Goal: Task Accomplishment & Management: Complete application form

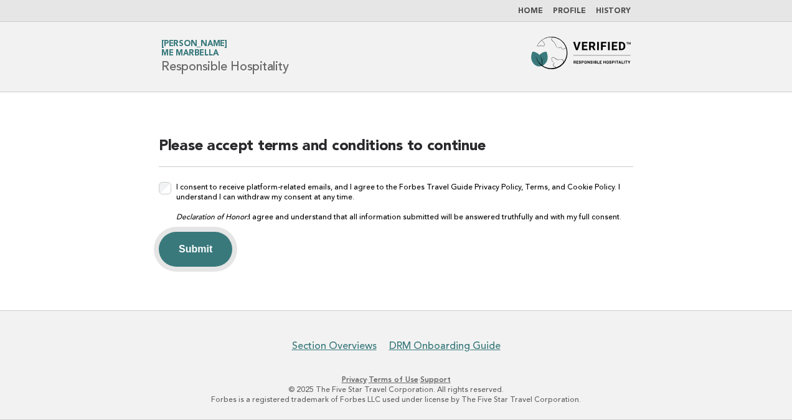
click at [189, 234] on button "Submit" at bounding box center [195, 249] width 73 height 35
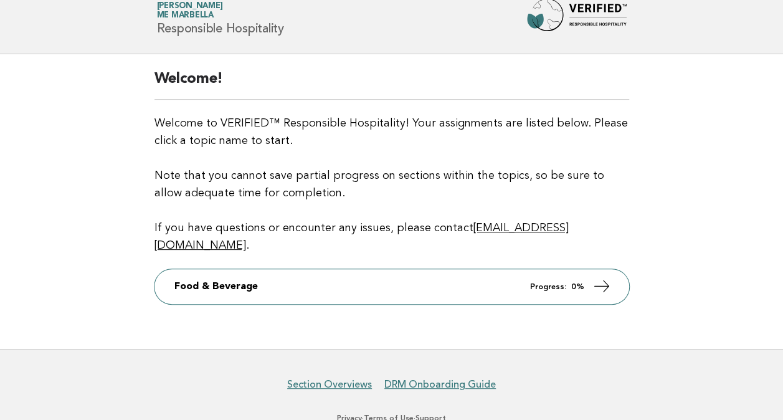
scroll to position [57, 0]
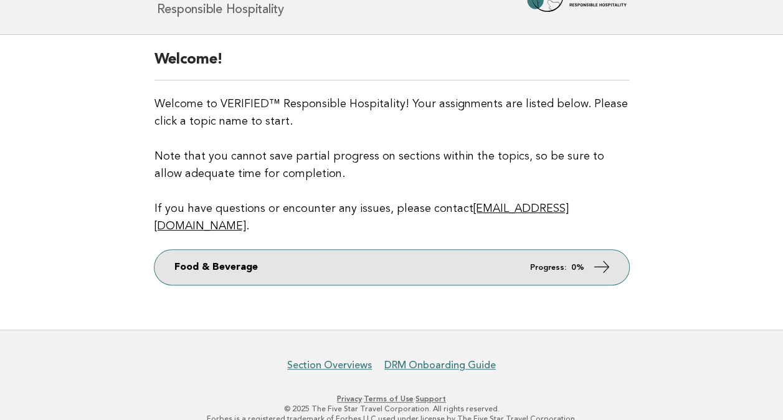
click at [613, 254] on link "Food & Beverage Progress: 0%" at bounding box center [391, 267] width 475 height 35
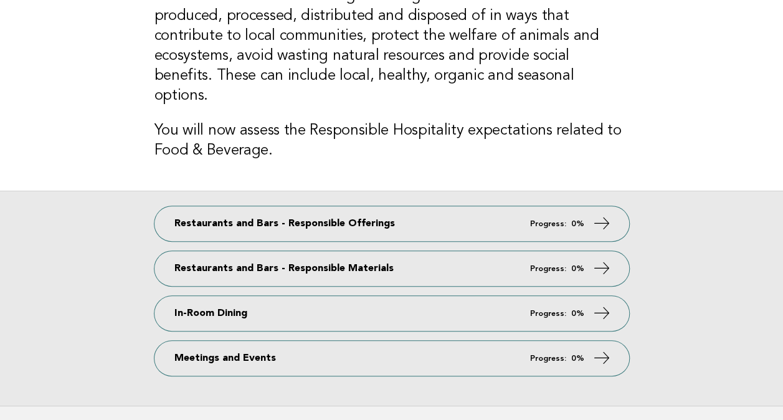
scroll to position [125, 0]
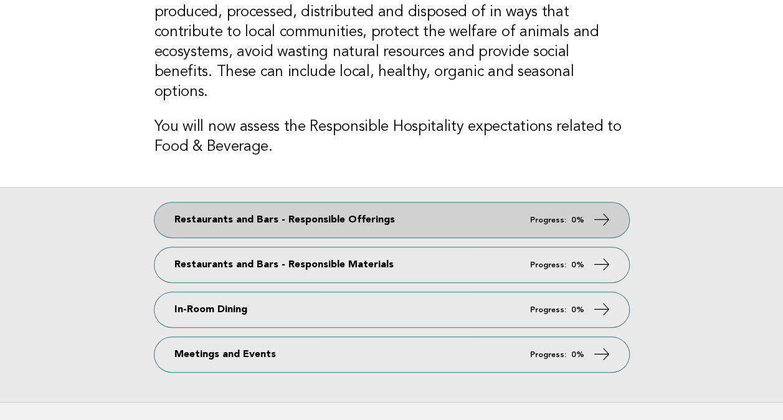
click at [590, 202] on link "Restaurants and Bars - Responsible Offerings Progress: 0%" at bounding box center [391, 219] width 475 height 35
click at [599, 211] on icon at bounding box center [601, 220] width 18 height 18
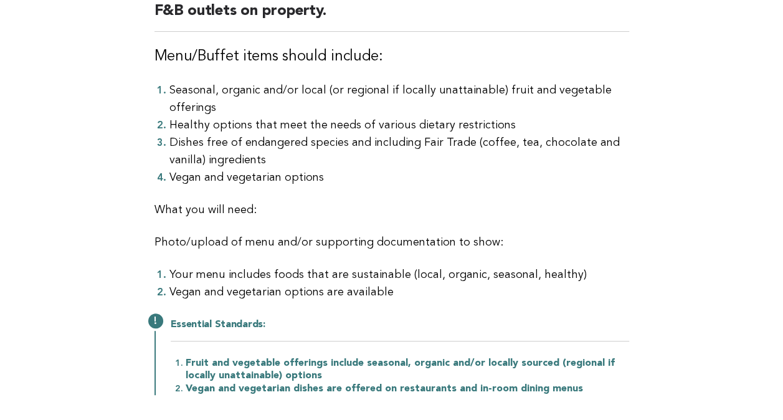
scroll to position [125, 0]
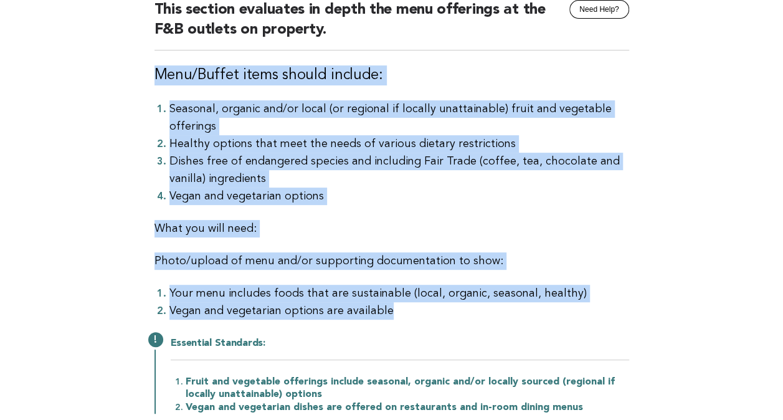
drag, startPoint x: 420, startPoint y: 310, endPoint x: 158, endPoint y: 73, distance: 352.8
click at [158, 73] on div "Restaurants and Bars - Responsible Offerings Need Help? This section evaluates …" at bounding box center [392, 206] width 504 height 476
drag, startPoint x: 158, startPoint y: 73, endPoint x: 319, endPoint y: 228, distance: 223.3
click at [319, 228] on p "What you will need:" at bounding box center [391, 228] width 475 height 17
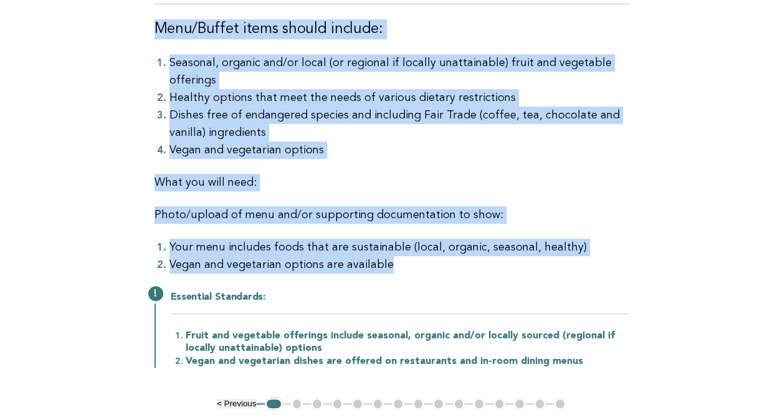
scroll to position [187, 0]
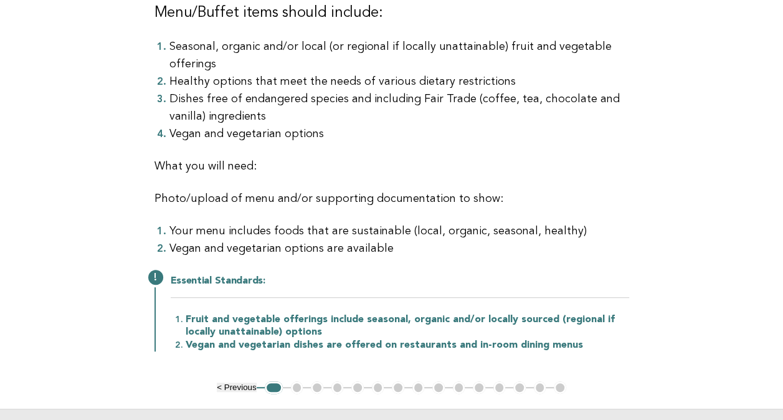
click at [233, 326] on li "Fruit and vegetable offerings include seasonal, organic and/or locally sourced …" at bounding box center [407, 326] width 443 height 26
drag, startPoint x: 285, startPoint y: 382, endPoint x: 295, endPoint y: 387, distance: 11.1
click at [285, 384] on ul "< Previous 1 2 3 4 5 6 7 8 9 10 11 12 13 14 15" at bounding box center [391, 387] width 349 height 12
click at [295, 387] on ul "< Previous 1 2 3 4 5 6 7 8 9 10 11 12 13 14 15" at bounding box center [391, 387] width 349 height 12
click at [306, 341] on li "Vegan and vegetarian dishes are offered on restaurants and in-room dining menus" at bounding box center [407, 344] width 443 height 13
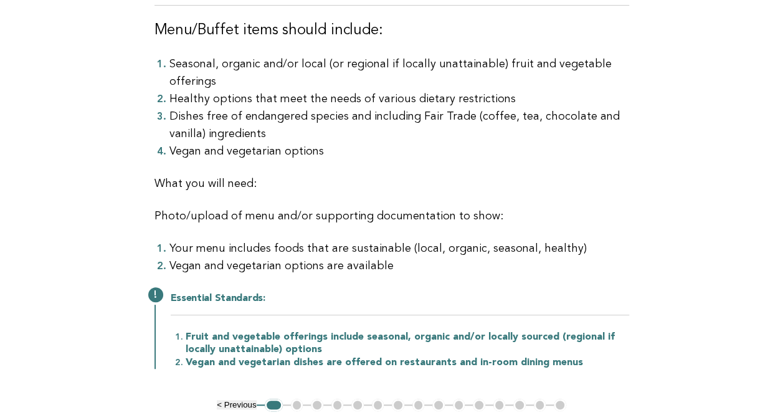
scroll to position [249, 0]
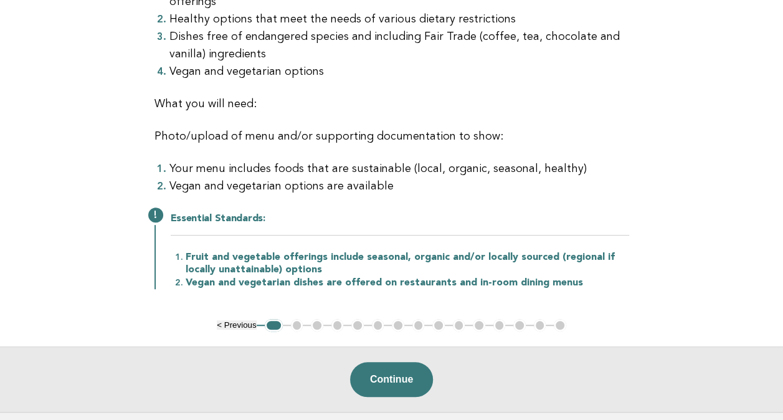
click at [225, 138] on p "Photo/upload of menu and/or supporting documentation to show:" at bounding box center [391, 136] width 475 height 17
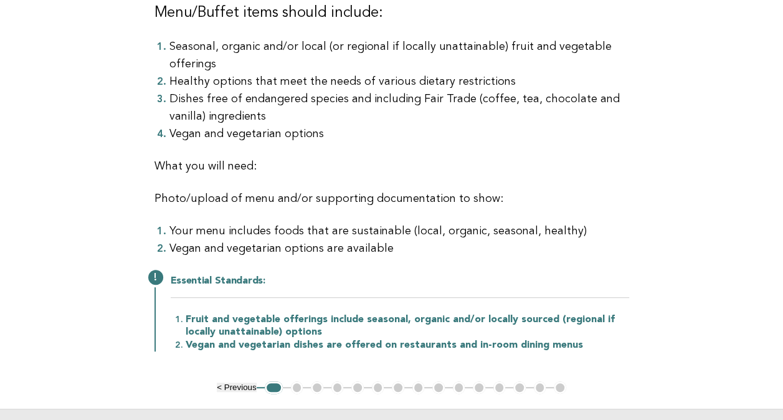
drag, startPoint x: 270, startPoint y: 384, endPoint x: 286, endPoint y: 383, distance: 16.2
click at [271, 384] on button "1" at bounding box center [274, 387] width 18 height 12
click at [296, 386] on ul "< Previous 1 2 3 4 5 6 7 8 9 10 11 12 13 14 15" at bounding box center [391, 387] width 349 height 12
drag, startPoint x: 296, startPoint y: 386, endPoint x: 266, endPoint y: 382, distance: 30.7
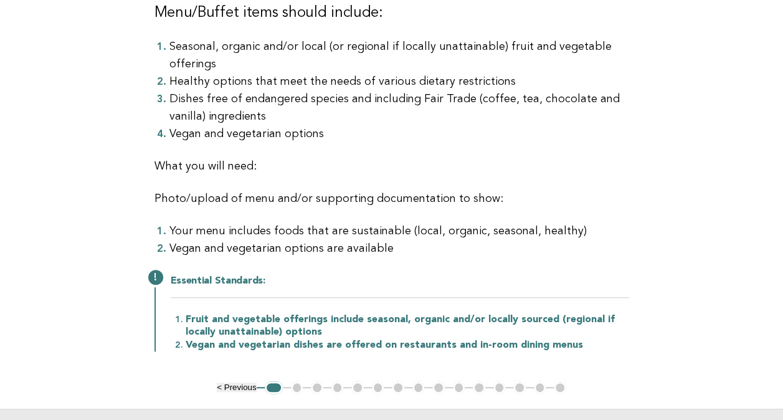
click at [266, 382] on button "1" at bounding box center [274, 387] width 18 height 12
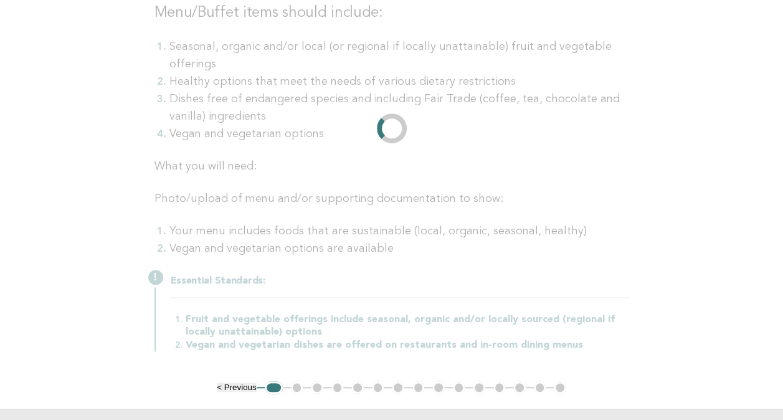
click at [267, 383] on li "1" at bounding box center [274, 387] width 18 height 12
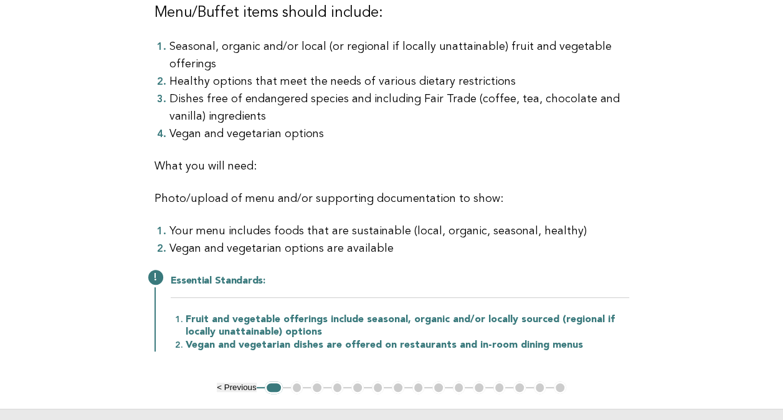
click at [235, 384] on button "< Previous" at bounding box center [236, 386] width 39 height 9
click at [222, 384] on button "< Previous" at bounding box center [236, 386] width 39 height 9
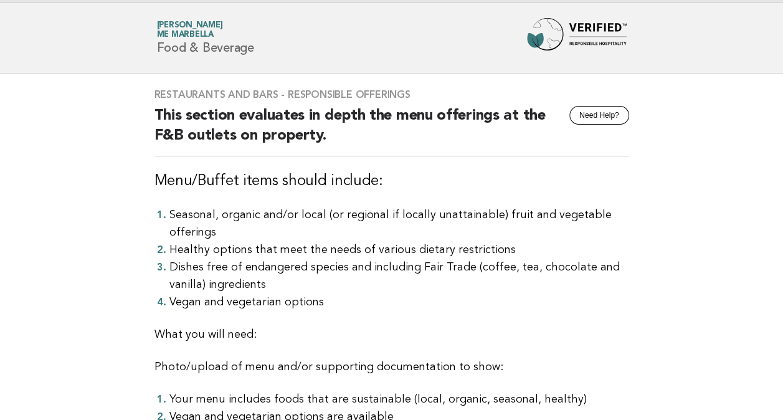
scroll to position [0, 0]
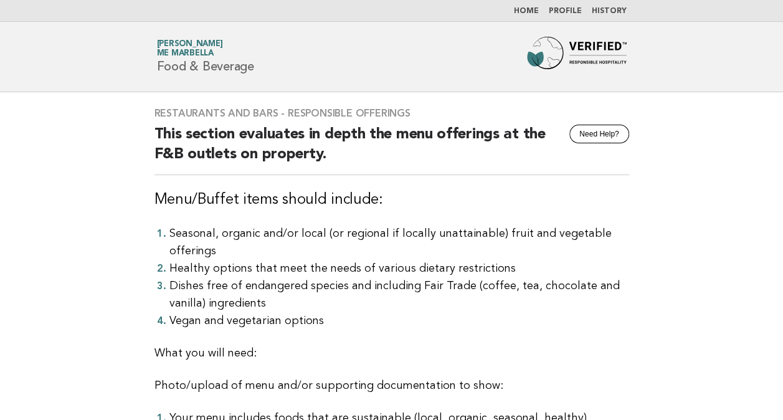
click at [313, 240] on li "Seasonal, organic and/or local (or regional if locally unattainable) fruit and …" at bounding box center [399, 242] width 460 height 35
click at [172, 126] on h2 "This section evaluates in depth the menu offerings at the F&B outlets on proper…" at bounding box center [391, 150] width 475 height 50
click at [351, 111] on h3 "Restaurants and Bars - Responsible Offerings" at bounding box center [391, 113] width 475 height 12
click at [498, 176] on div "Restaurants and Bars - Responsible Offerings Need Help? This section evaluates …" at bounding box center [392, 330] width 504 height 476
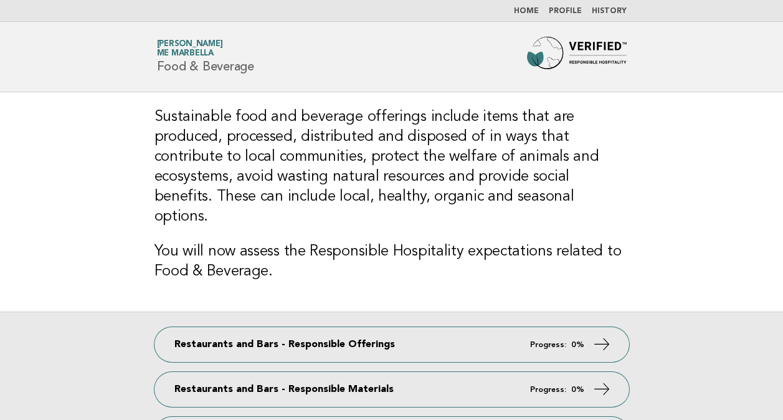
scroll to position [125, 0]
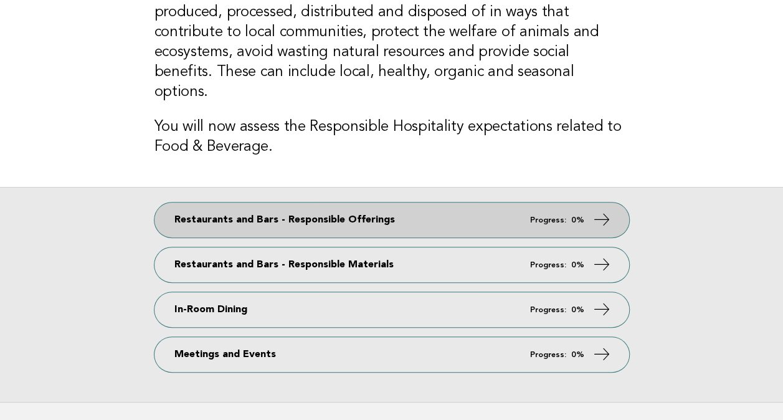
click at [602, 211] on icon at bounding box center [601, 220] width 18 height 18
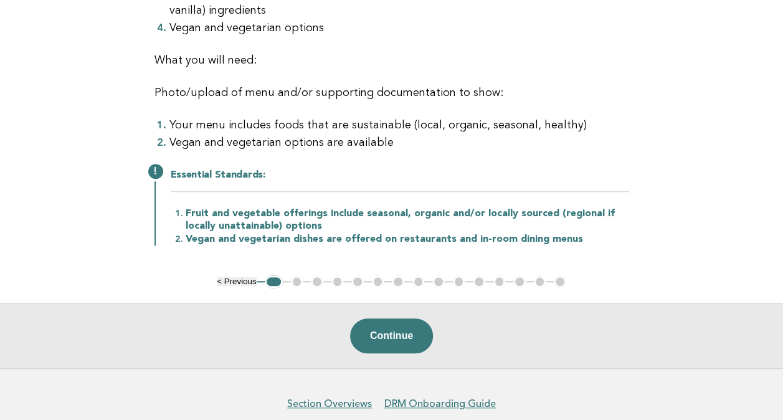
scroll to position [346, 0]
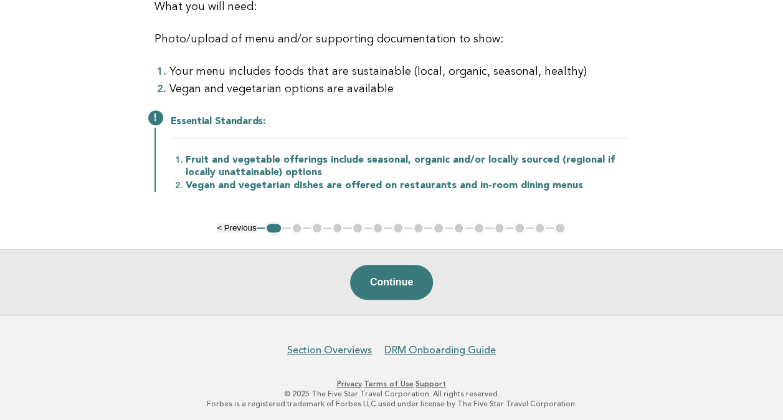
click at [335, 137] on div "Essential Standards: Fruit and vegetable offerings include seasonal, organic an…" at bounding box center [391, 152] width 475 height 79
drag, startPoint x: 265, startPoint y: 138, endPoint x: 257, endPoint y: 137, distance: 7.6
click at [257, 137] on div "Essential Standards: Fruit and vegetable offerings include seasonal, organic an…" at bounding box center [391, 152] width 475 height 79
drag, startPoint x: 257, startPoint y: 137, endPoint x: 232, endPoint y: 122, distance: 29.6
click at [232, 122] on h2 "Essential Standards:" at bounding box center [400, 126] width 458 height 23
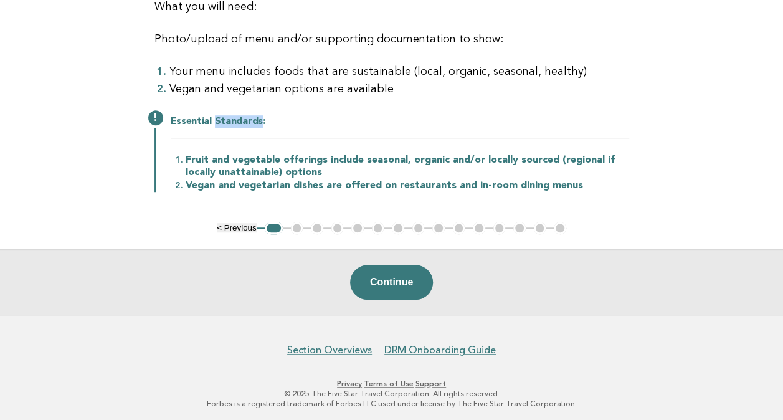
click at [232, 122] on h2 "Essential Standards:" at bounding box center [400, 126] width 458 height 23
drag, startPoint x: 232, startPoint y: 122, endPoint x: 157, endPoint y: 116, distance: 74.9
click at [157, 116] on div "Essential Standards: Fruit and vegetable offerings include seasonal, organic an…" at bounding box center [391, 152] width 475 height 79
click at [184, 167] on ol "Fruit and vegetable offerings include seasonal, organic and/or locally sourced …" at bounding box center [400, 172] width 458 height 39
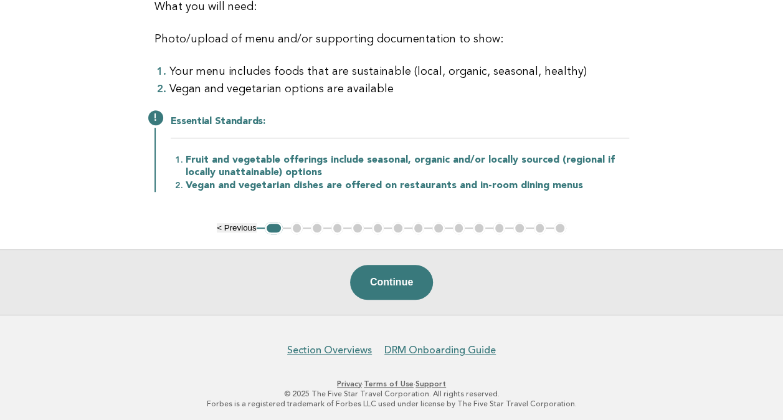
click at [290, 222] on ul "< Previous 1 2 3 4 5 6 7 8 9 10 11 12 13 14 15" at bounding box center [391, 228] width 349 height 12
click at [273, 223] on button "1" at bounding box center [274, 228] width 18 height 12
click at [358, 275] on button "Continue" at bounding box center [391, 282] width 83 height 35
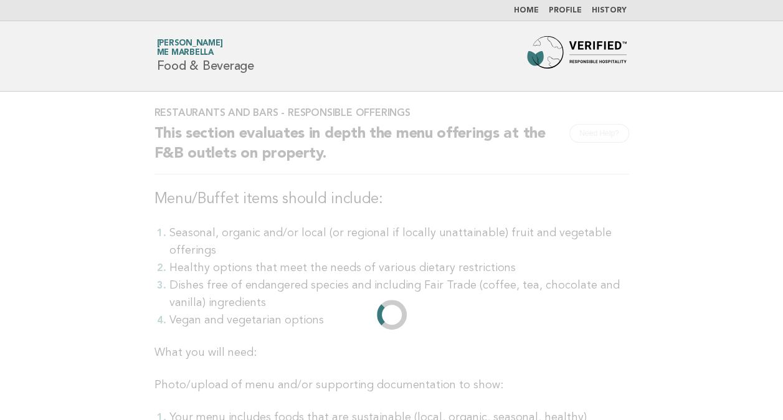
scroll to position [0, 0]
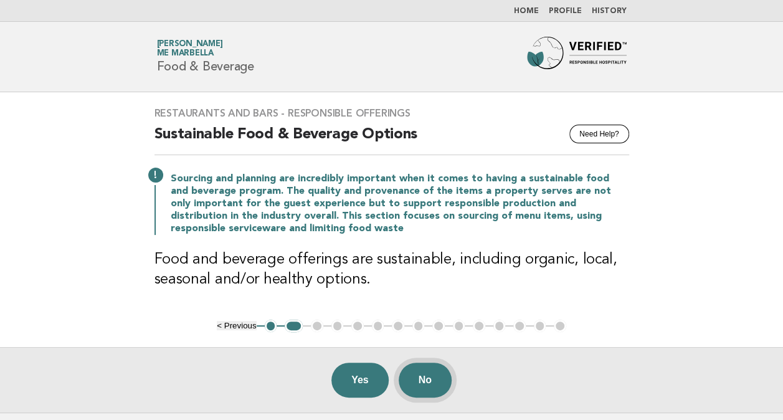
click at [420, 370] on button "No" at bounding box center [425, 379] width 53 height 35
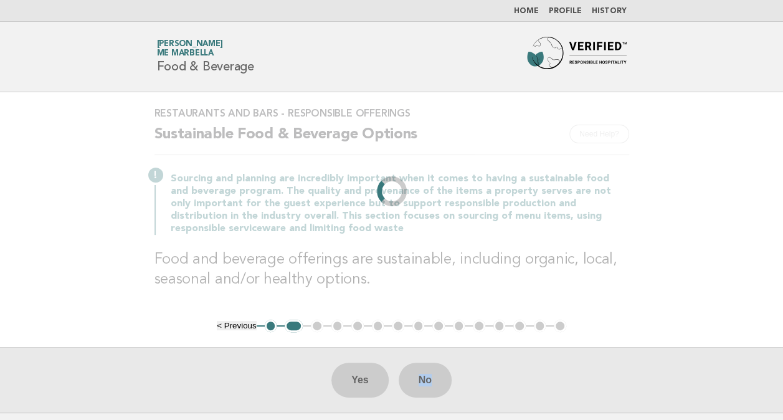
drag, startPoint x: 420, startPoint y: 370, endPoint x: 401, endPoint y: 341, distance: 34.2
click at [401, 341] on main "Restaurants and Bars - Responsible Offerings Need Help? Sustainable Food & Beve…" at bounding box center [391, 252] width 783 height 320
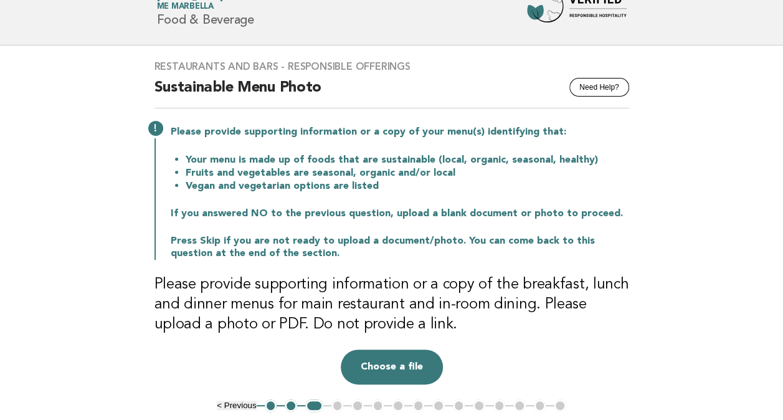
scroll to position [125, 0]
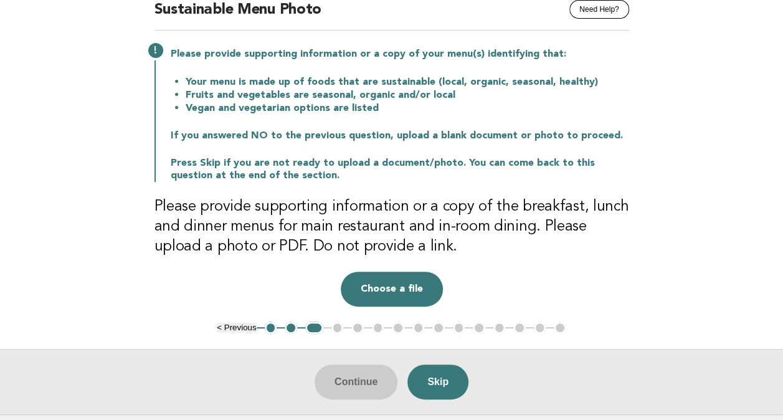
click at [286, 325] on button "2" at bounding box center [291, 327] width 12 height 12
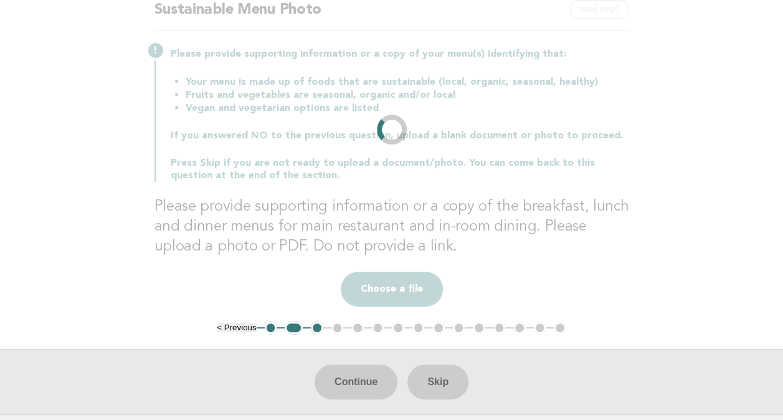
scroll to position [100, 0]
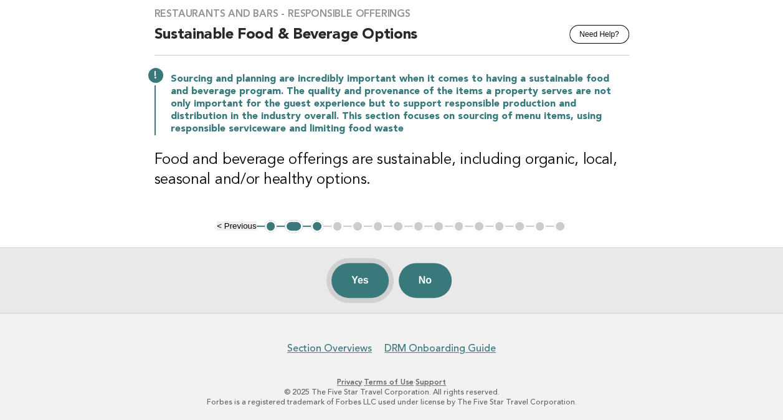
click at [367, 280] on button "Yes" at bounding box center [359, 280] width 57 height 35
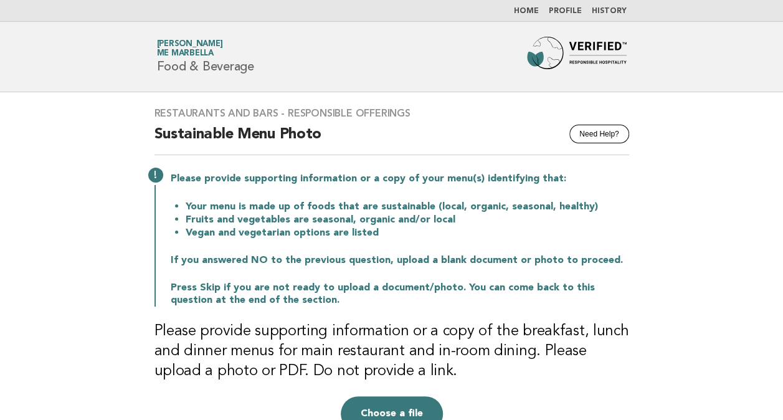
scroll to position [125, 0]
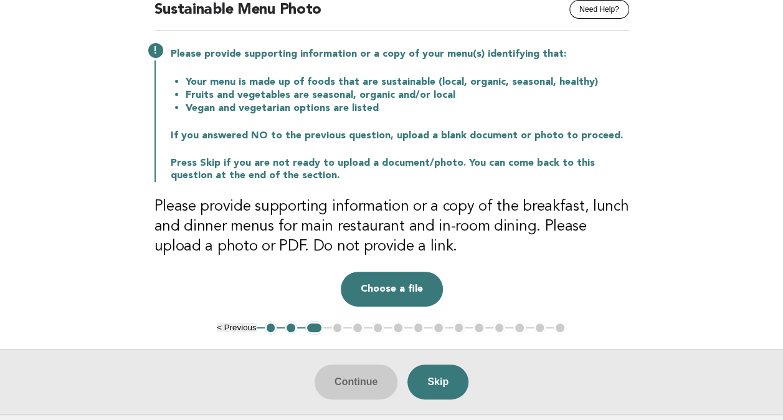
click at [334, 329] on ul "< Previous 1 2 3 4 5 6 7 8 9 10 11 12 13 14 15" at bounding box center [391, 327] width 349 height 12
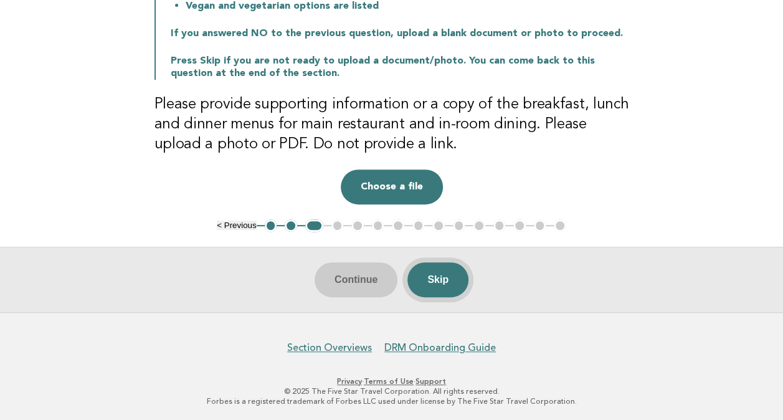
click at [453, 272] on button "Skip" at bounding box center [437, 279] width 61 height 35
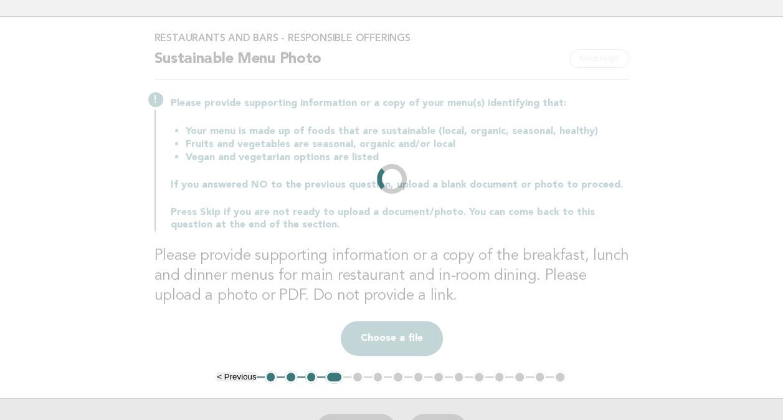
scroll to position [0, 0]
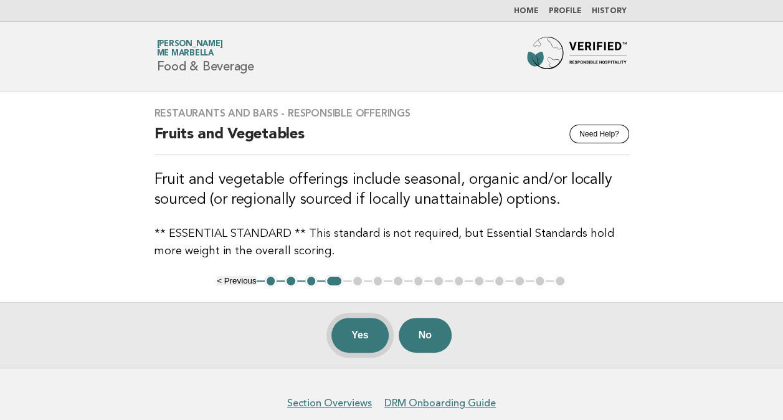
click at [360, 335] on button "Yes" at bounding box center [359, 335] width 57 height 35
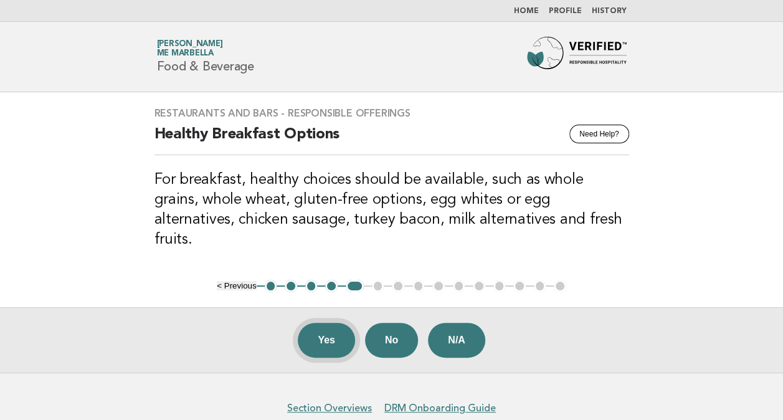
click at [341, 323] on button "Yes" at bounding box center [326, 340] width 57 height 35
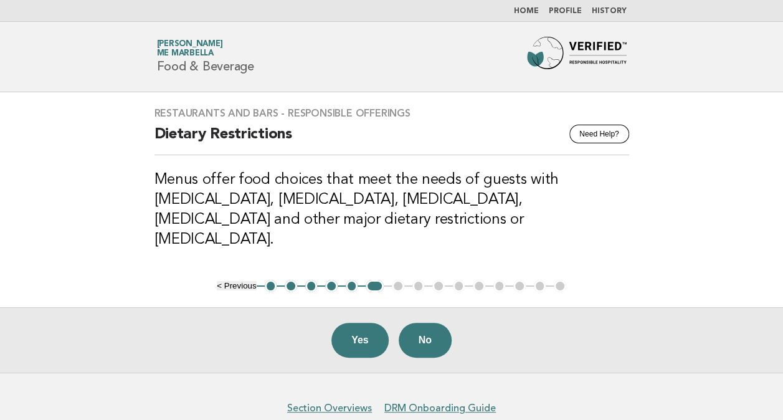
click at [369, 307] on div "Yes No" at bounding box center [391, 339] width 783 height 65
click at [377, 323] on button "Yes" at bounding box center [359, 340] width 57 height 35
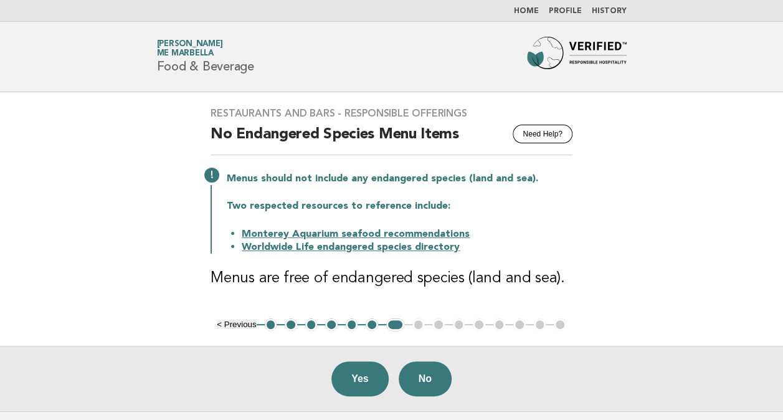
click at [397, 233] on link "Monterey Aquarium seafood recommendations" at bounding box center [356, 234] width 228 height 10
click at [385, 376] on button "Yes" at bounding box center [359, 378] width 57 height 35
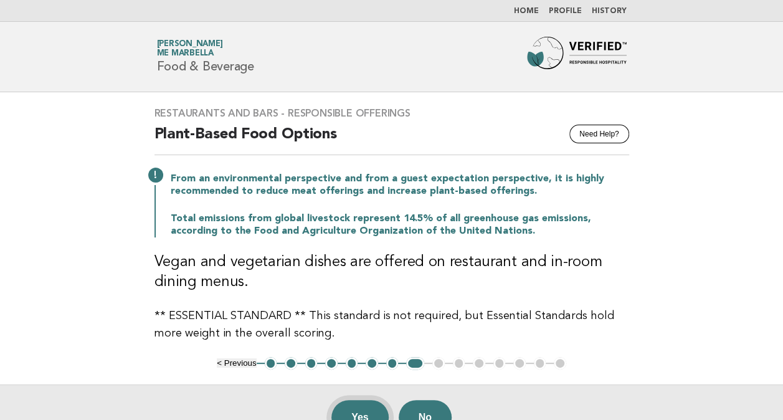
click at [363, 407] on button "Yes" at bounding box center [359, 417] width 57 height 35
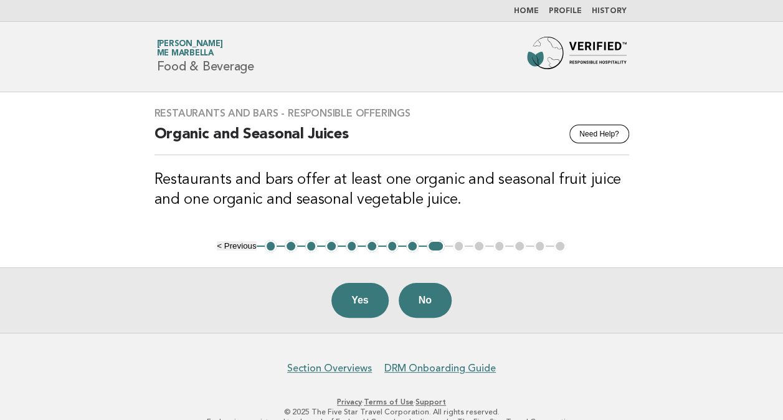
click at [341, 317] on div "Yes No" at bounding box center [391, 299] width 783 height 65
click at [355, 295] on button "Yes" at bounding box center [359, 300] width 57 height 35
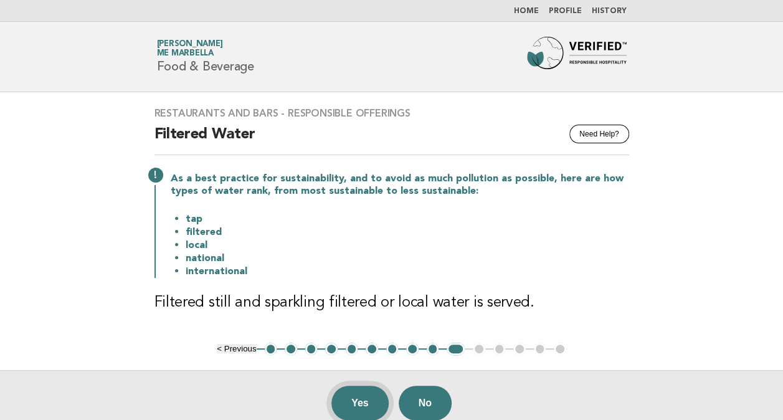
click at [373, 391] on button "Yes" at bounding box center [359, 403] width 57 height 35
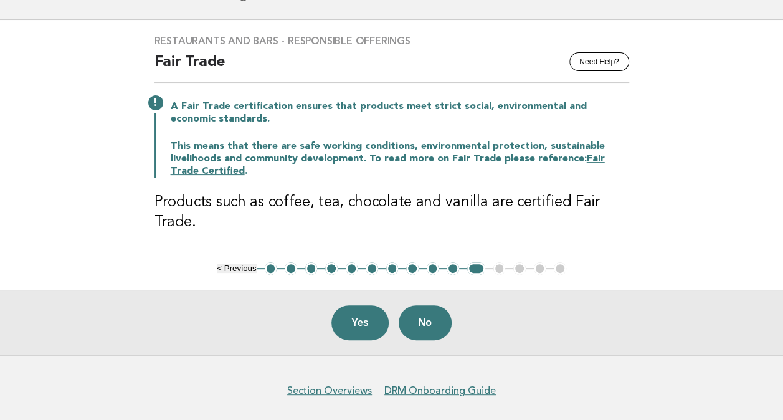
scroll to position [115, 0]
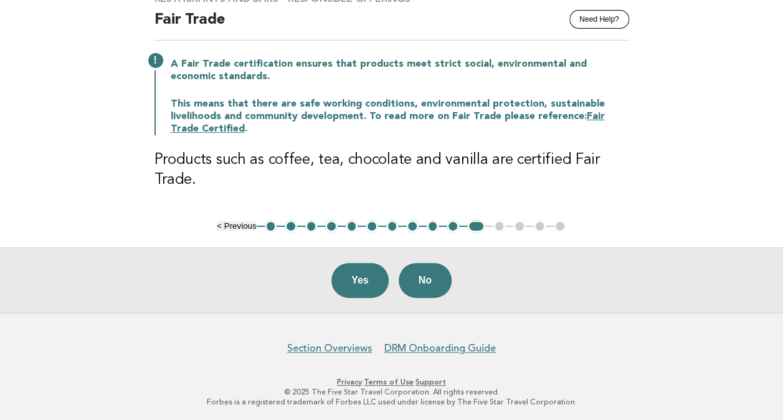
click at [493, 223] on ul "< Previous 1 2 3 4 5 6 7 8 9 10 11 12 13 14 15" at bounding box center [391, 226] width 349 height 12
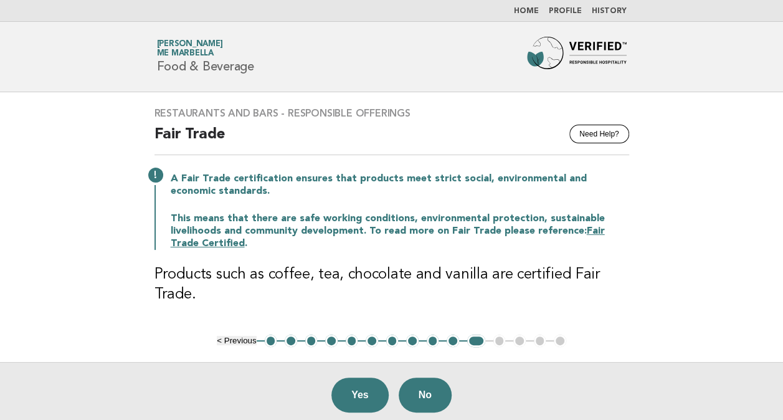
click at [171, 100] on div "Restaurants and Bars - Responsible Offerings Need Help? Fair Trade A Fair Trade…" at bounding box center [392, 213] width 504 height 242
click at [208, 50] on span "ME Marbella" at bounding box center [185, 54] width 57 height 8
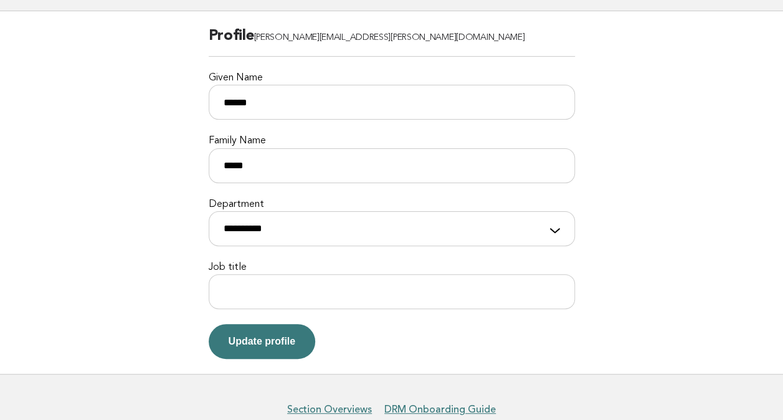
scroll to position [143, 0]
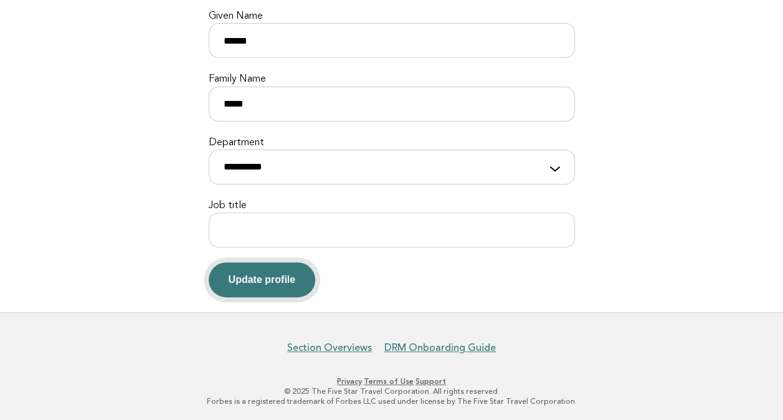
click at [258, 265] on button "Update profile" at bounding box center [262, 279] width 107 height 35
click at [557, 171] on div "**********" at bounding box center [392, 160] width 366 height 48
click at [556, 168] on div "**********" at bounding box center [392, 160] width 366 height 48
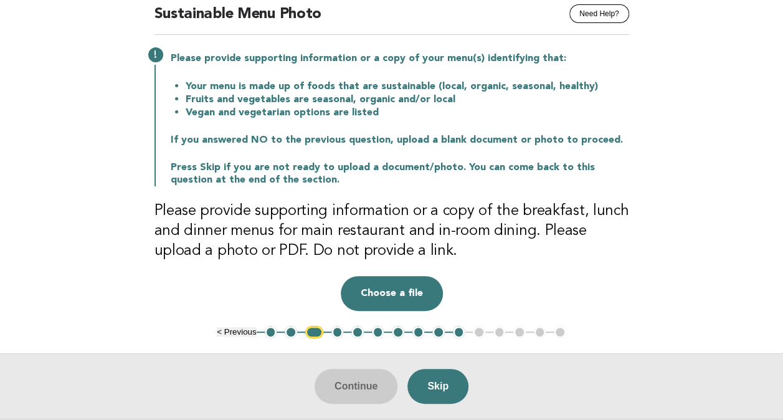
scroll to position [187, 0]
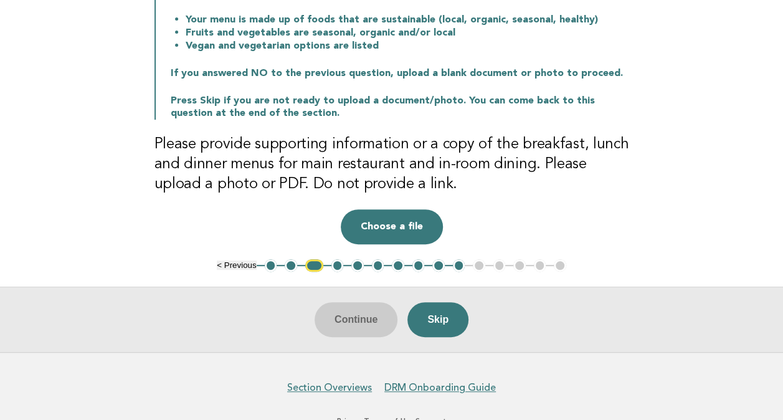
click at [454, 265] on button "10" at bounding box center [459, 265] width 12 height 12
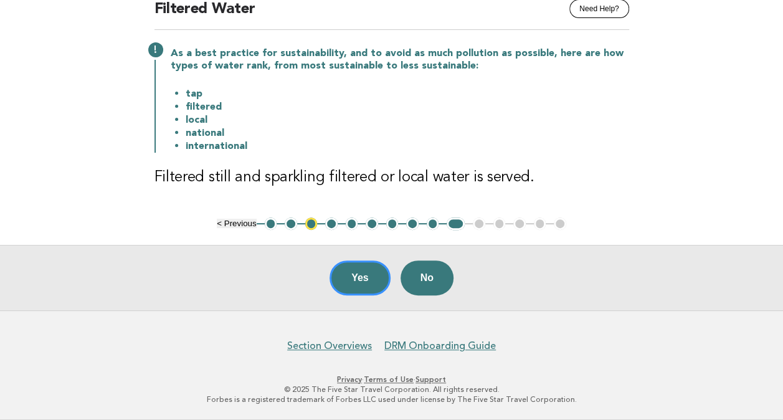
scroll to position [123, 0]
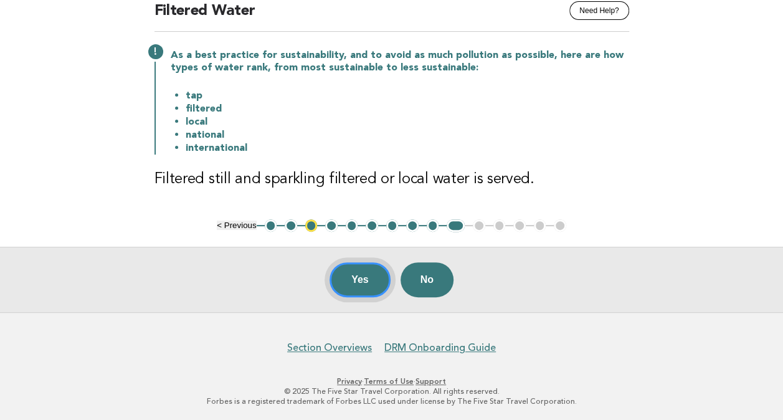
click at [380, 274] on button "Yes" at bounding box center [359, 279] width 61 height 35
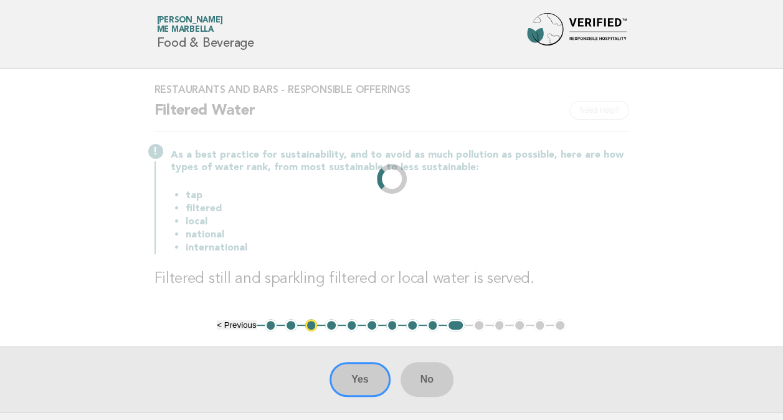
scroll to position [0, 0]
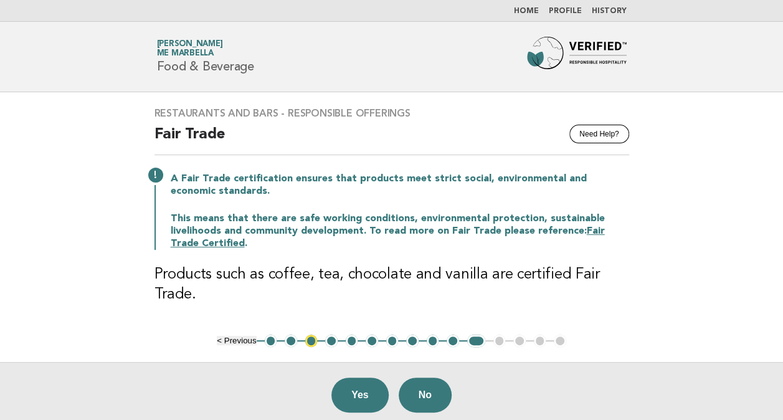
click at [479, 336] on button "11" at bounding box center [476, 340] width 18 height 12
click at [480, 339] on button "11" at bounding box center [476, 340] width 18 height 12
click at [376, 387] on button "Yes" at bounding box center [359, 394] width 57 height 35
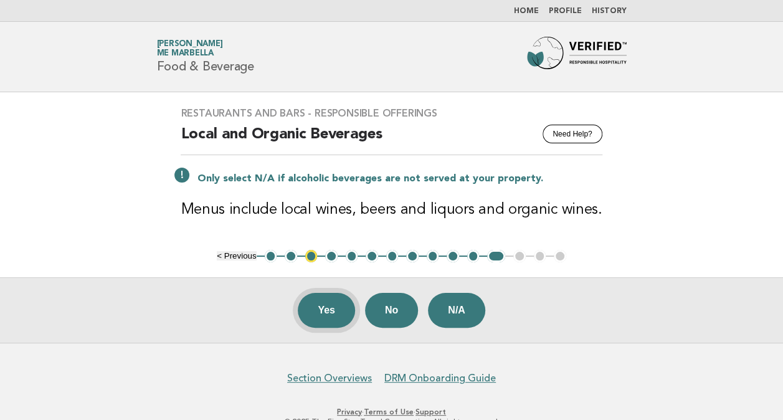
click at [339, 305] on button "Yes" at bounding box center [326, 310] width 57 height 35
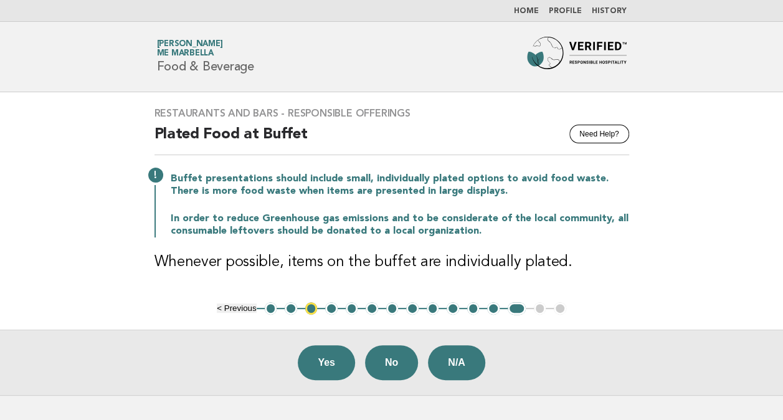
click at [354, 362] on div "Yes No N/A" at bounding box center [391, 361] width 783 height 65
click at [351, 366] on button "Yes" at bounding box center [326, 362] width 57 height 35
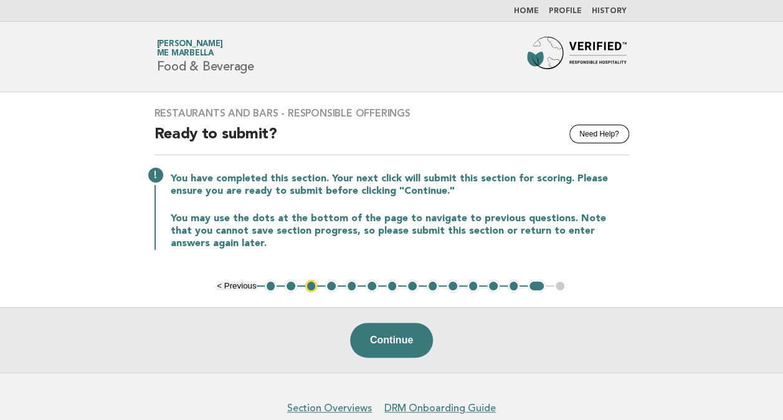
drag, startPoint x: 442, startPoint y: 338, endPoint x: 431, endPoint y: 338, distance: 11.2
click at [442, 338] on div "Continue" at bounding box center [391, 339] width 783 height 65
click at [427, 338] on button "Continue" at bounding box center [391, 340] width 83 height 35
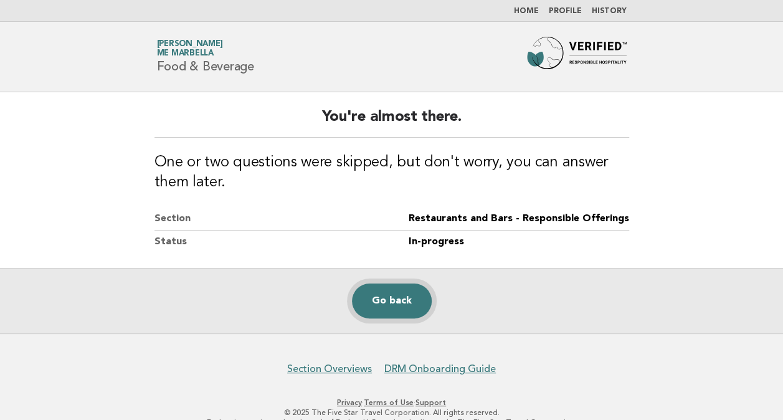
click at [367, 299] on link "Go back" at bounding box center [392, 300] width 80 height 35
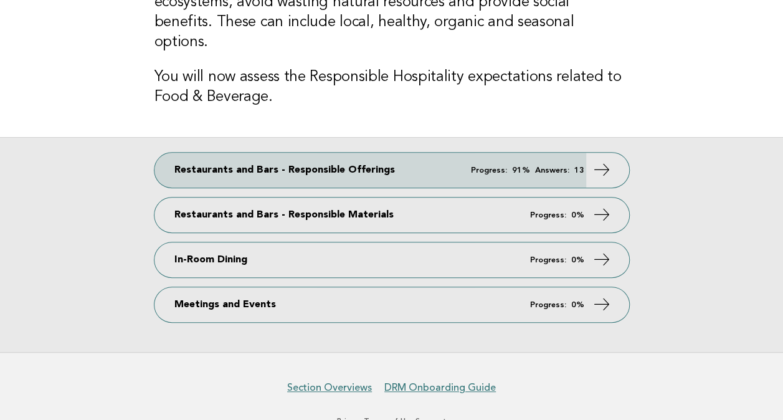
scroll to position [187, 0]
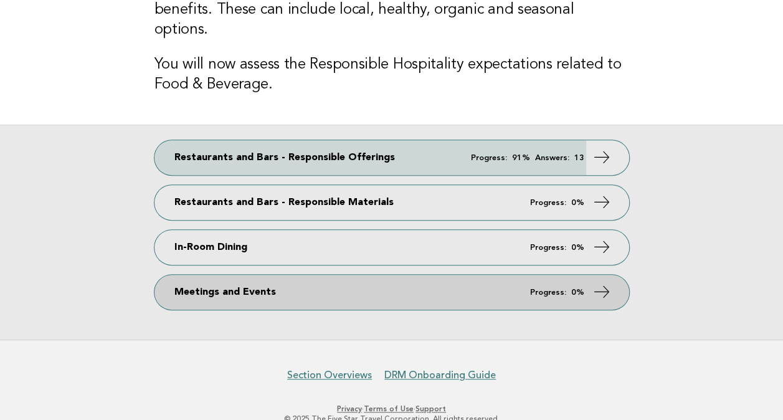
click at [514, 285] on link "Meetings and Events Progress: 0%" at bounding box center [391, 292] width 475 height 35
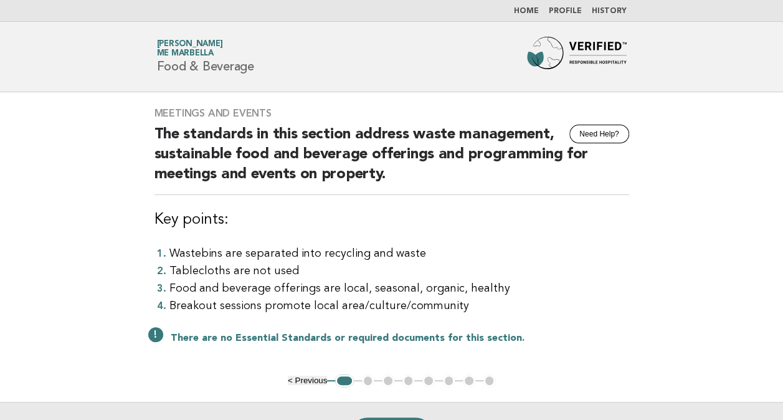
scroll to position [62, 0]
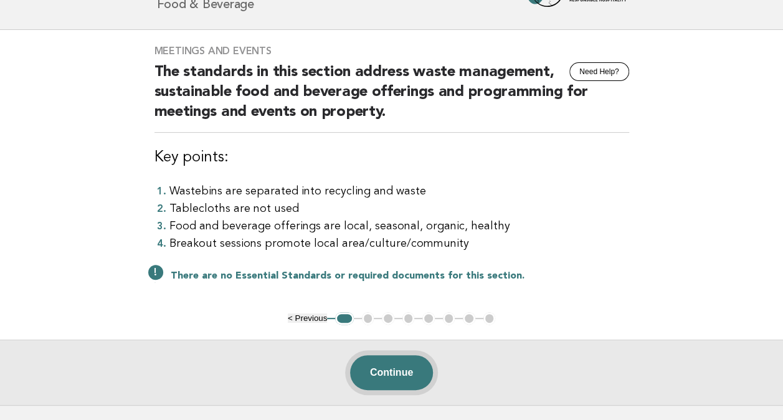
click at [395, 373] on button "Continue" at bounding box center [391, 372] width 83 height 35
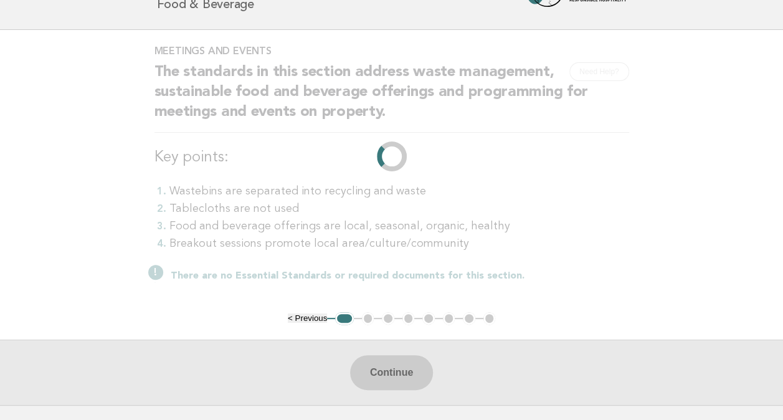
scroll to position [0, 0]
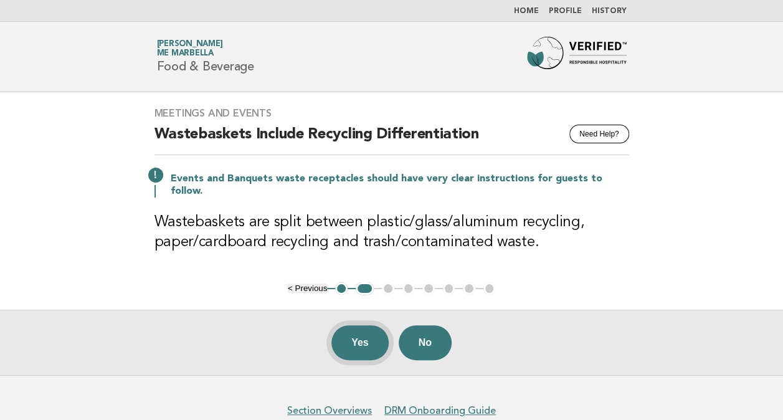
click at [364, 325] on button "Yes" at bounding box center [359, 342] width 57 height 35
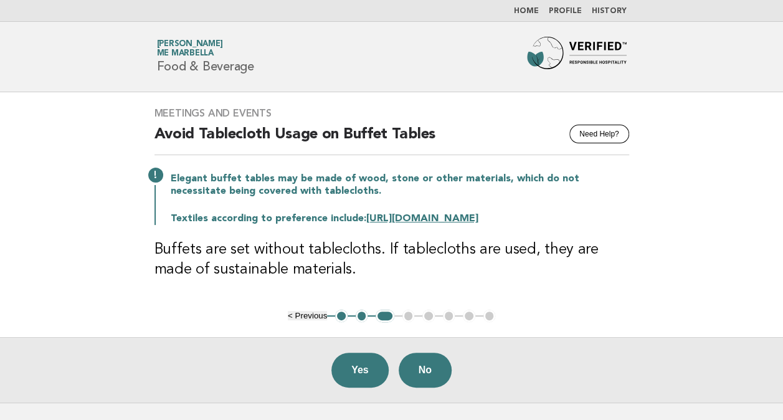
click at [364, 372] on button "Yes" at bounding box center [359, 370] width 57 height 35
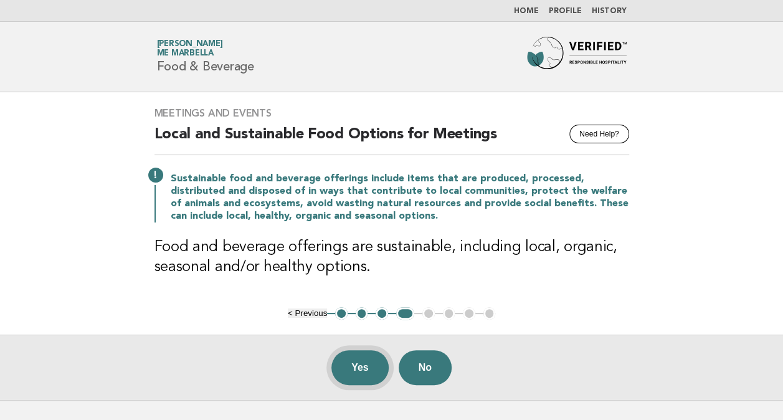
click at [385, 355] on div "Yes No" at bounding box center [391, 366] width 783 height 65
drag, startPoint x: 360, startPoint y: 371, endPoint x: 370, endPoint y: 361, distance: 14.1
click at [362, 372] on button "Yes" at bounding box center [359, 367] width 57 height 35
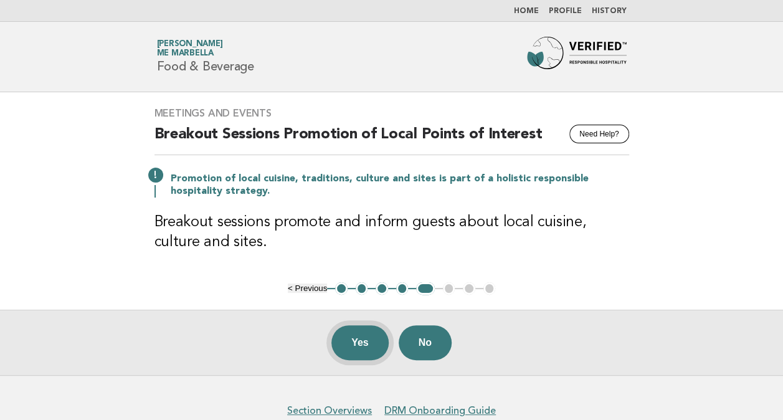
click at [371, 339] on button "Yes" at bounding box center [359, 342] width 57 height 35
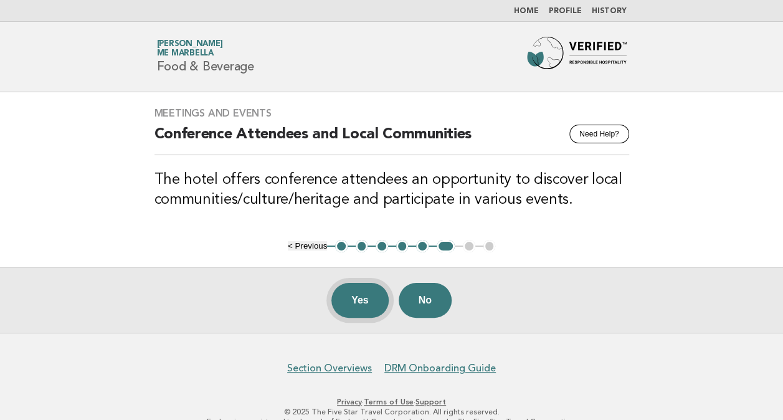
click at [367, 300] on button "Yes" at bounding box center [359, 300] width 57 height 35
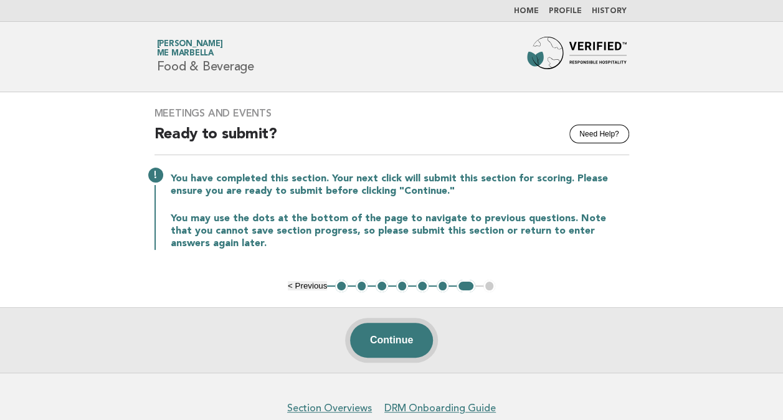
drag, startPoint x: 344, startPoint y: 333, endPoint x: 354, endPoint y: 334, distance: 10.0
click at [352, 334] on div "Continue" at bounding box center [391, 339] width 783 height 65
click at [356, 335] on button "Continue" at bounding box center [391, 340] width 83 height 35
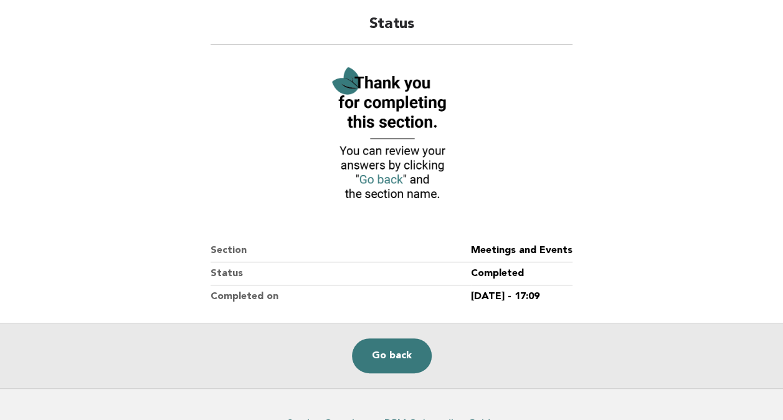
scroll to position [168, 0]
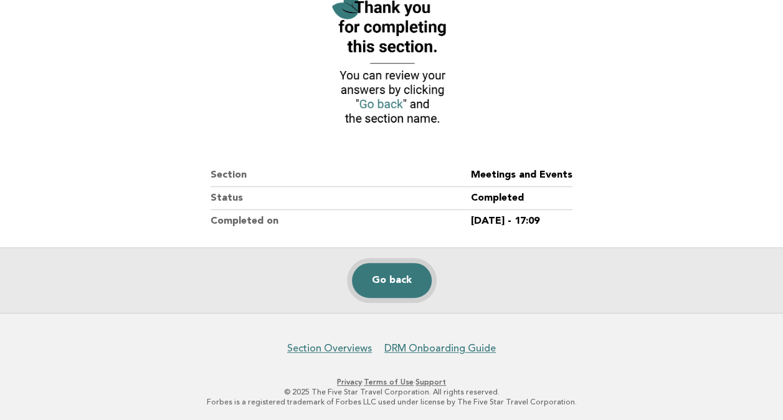
drag, startPoint x: 405, startPoint y: 288, endPoint x: 413, endPoint y: 286, distance: 8.5
click at [405, 288] on link "Go back" at bounding box center [392, 280] width 80 height 35
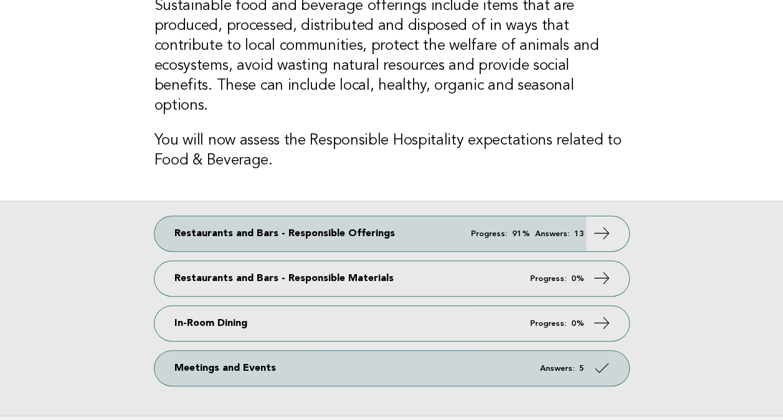
scroll to position [194, 0]
